Goal: Task Accomplishment & Management: Use online tool/utility

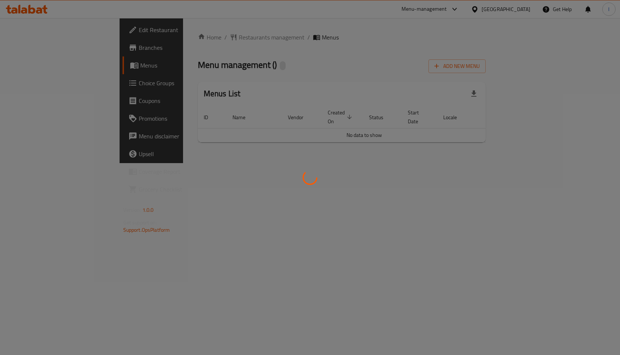
click at [210, 39] on div at bounding box center [310, 177] width 620 height 355
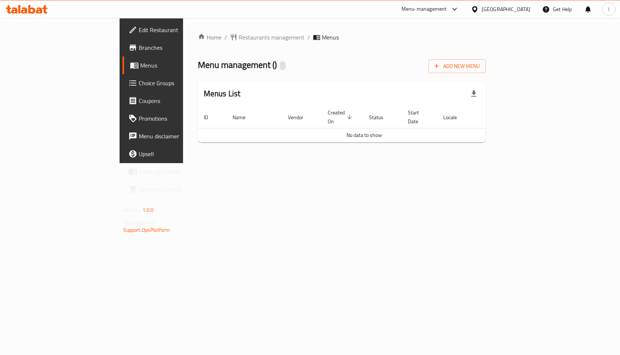
click at [239, 39] on span "Restaurants management" at bounding box center [272, 37] width 66 height 9
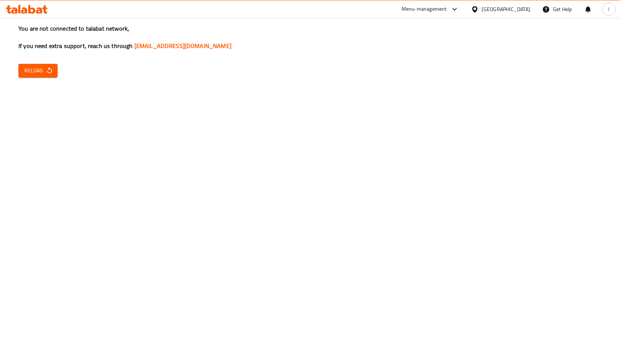
click at [575, 47] on h3 "You are not connected to talabat network, If you need extra support, reach us t…" at bounding box center [309, 37] width 583 height 26
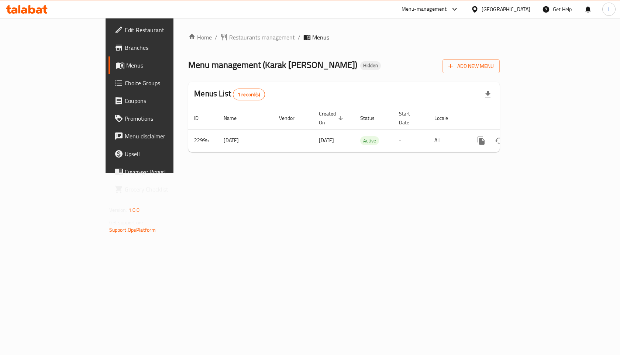
click at [229, 37] on span "Restaurants management" at bounding box center [262, 37] width 66 height 9
